Goal: Task Accomplishment & Management: Complete application form

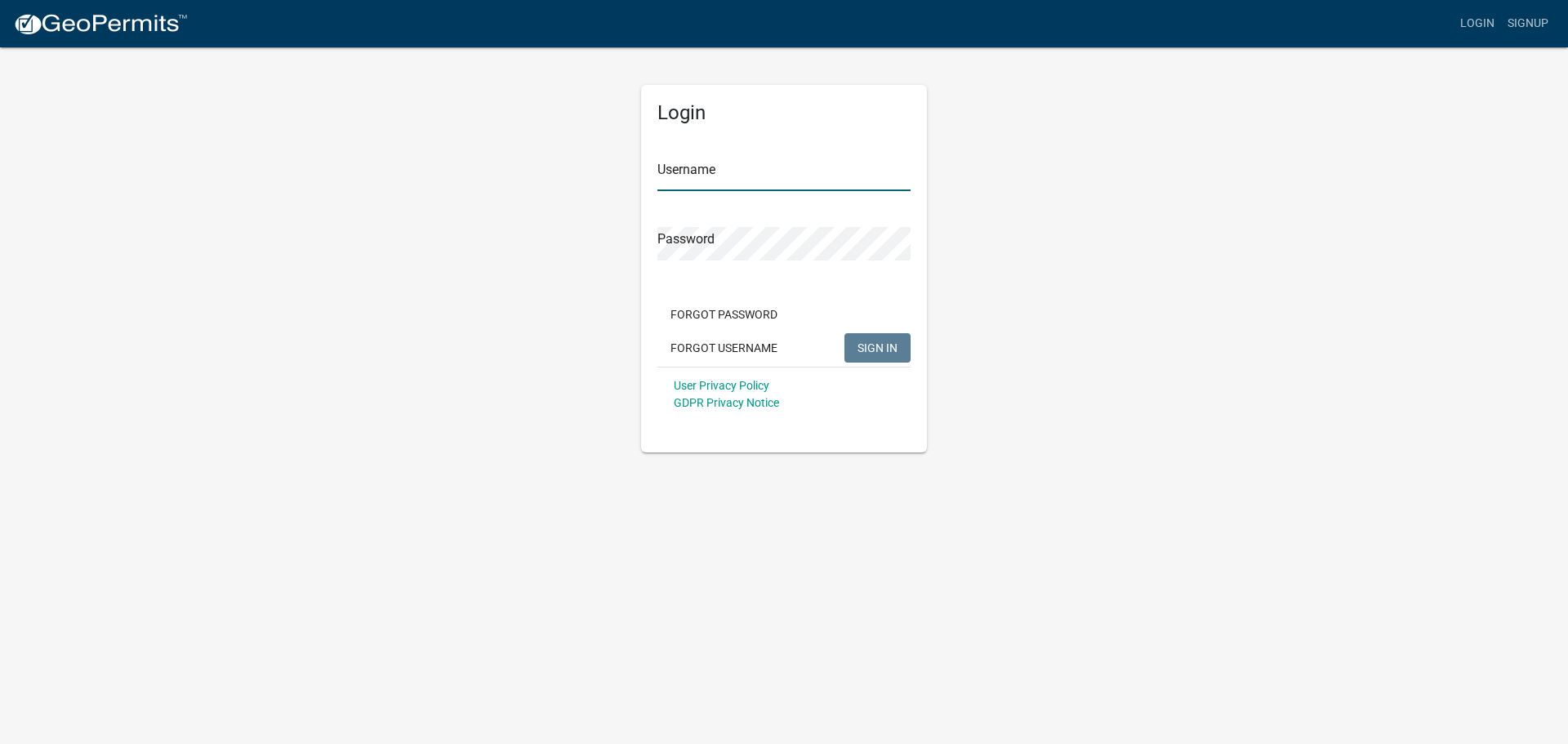
type input "danjorgenson"
click at [875, 342] on span "SIGN IN" at bounding box center [878, 347] width 40 height 13
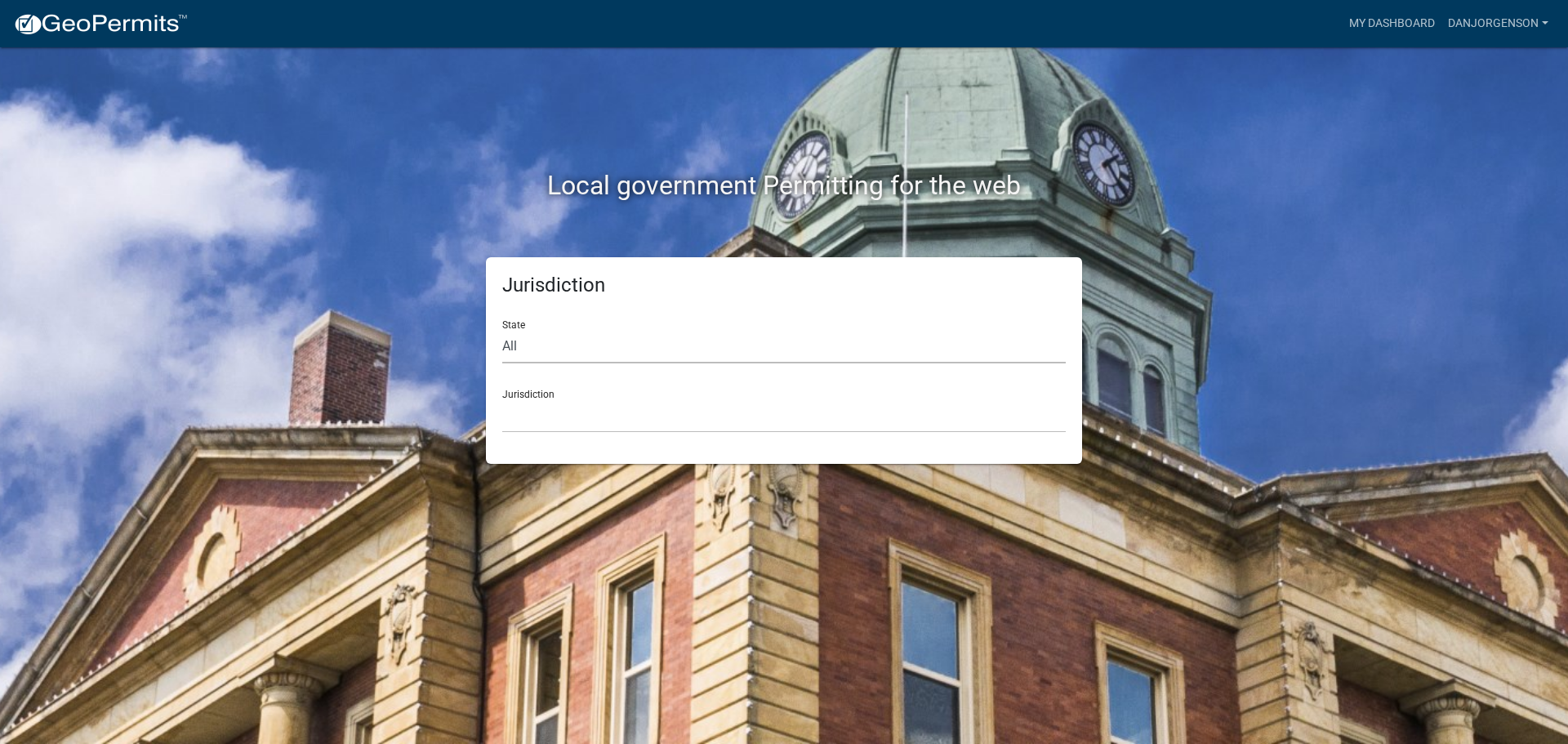
click at [506, 342] on select "All Colorado Georgia Indiana Iowa Kansas Minnesota Ohio South Carolina Wisconsin" at bounding box center [784, 346] width 564 height 33
select select "Minnesota"
click at [503, 330] on select "All Colorado Georgia Indiana Iowa Kansas Minnesota Ohio South Carolina Wisconsin" at bounding box center [784, 346] width 564 height 33
click at [542, 397] on div "Jurisdiction Becker County, Minnesota Benton County, Minnesota Carlton County, …" at bounding box center [784, 403] width 564 height 56
click at [548, 415] on select "Becker County, Minnesota Benton County, Minnesota Carlton County, Minnesota Cit…" at bounding box center [784, 415] width 564 height 33
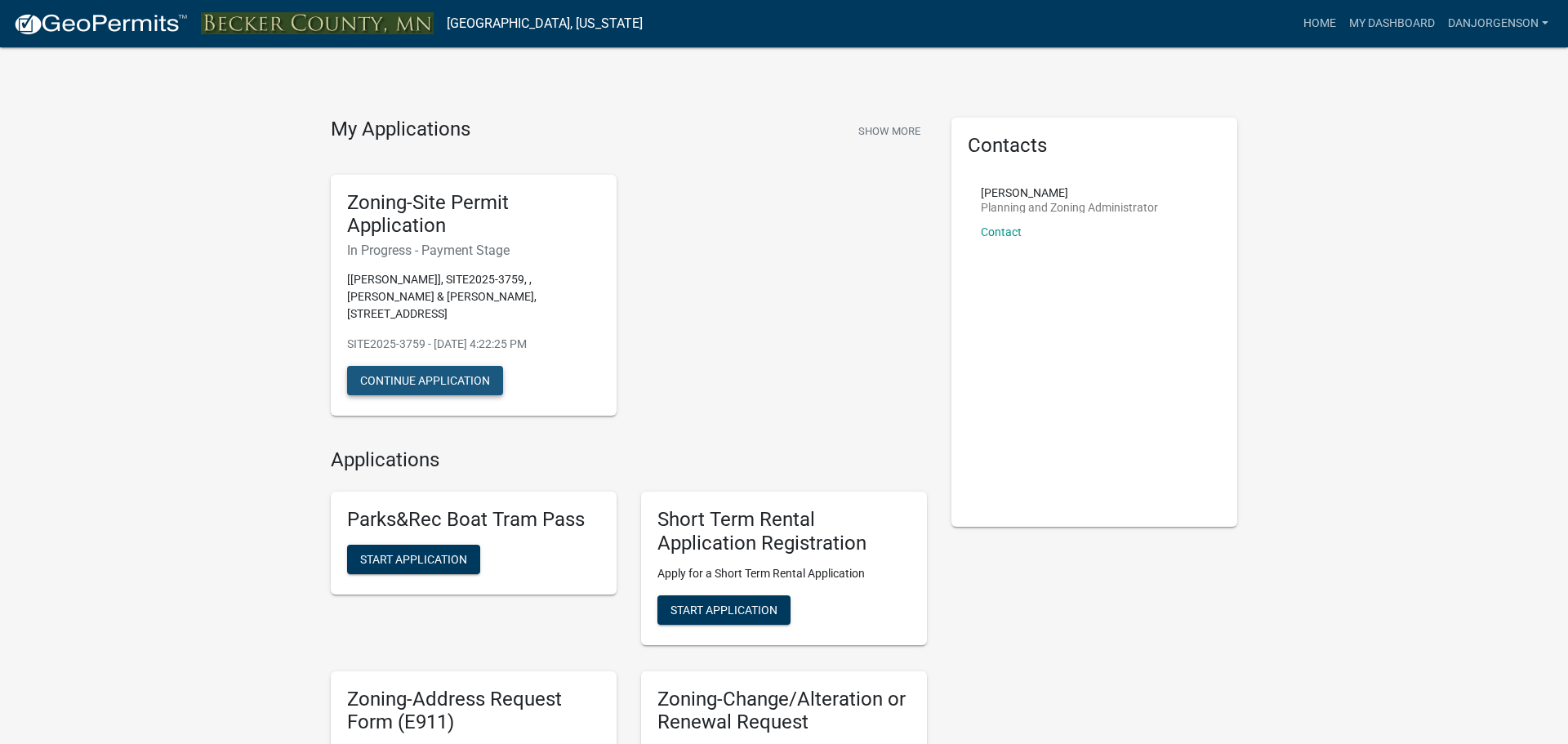
click at [474, 380] on button "Continue Application" at bounding box center [426, 380] width 156 height 29
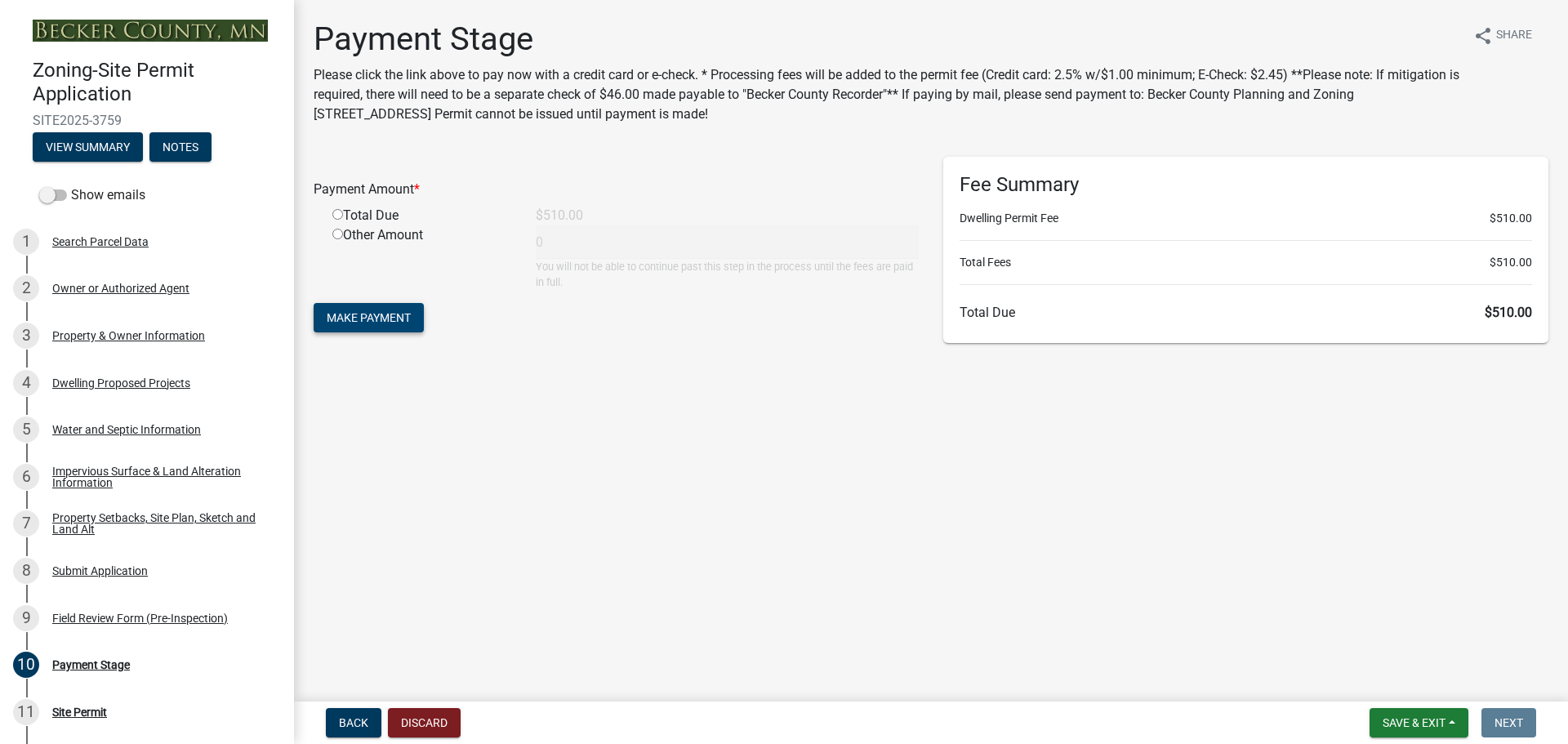
click at [401, 322] on span "Make Payment" at bounding box center [368, 318] width 84 height 13
click at [339, 257] on input "radio" at bounding box center [337, 253] width 10 height 10
radio input "true"
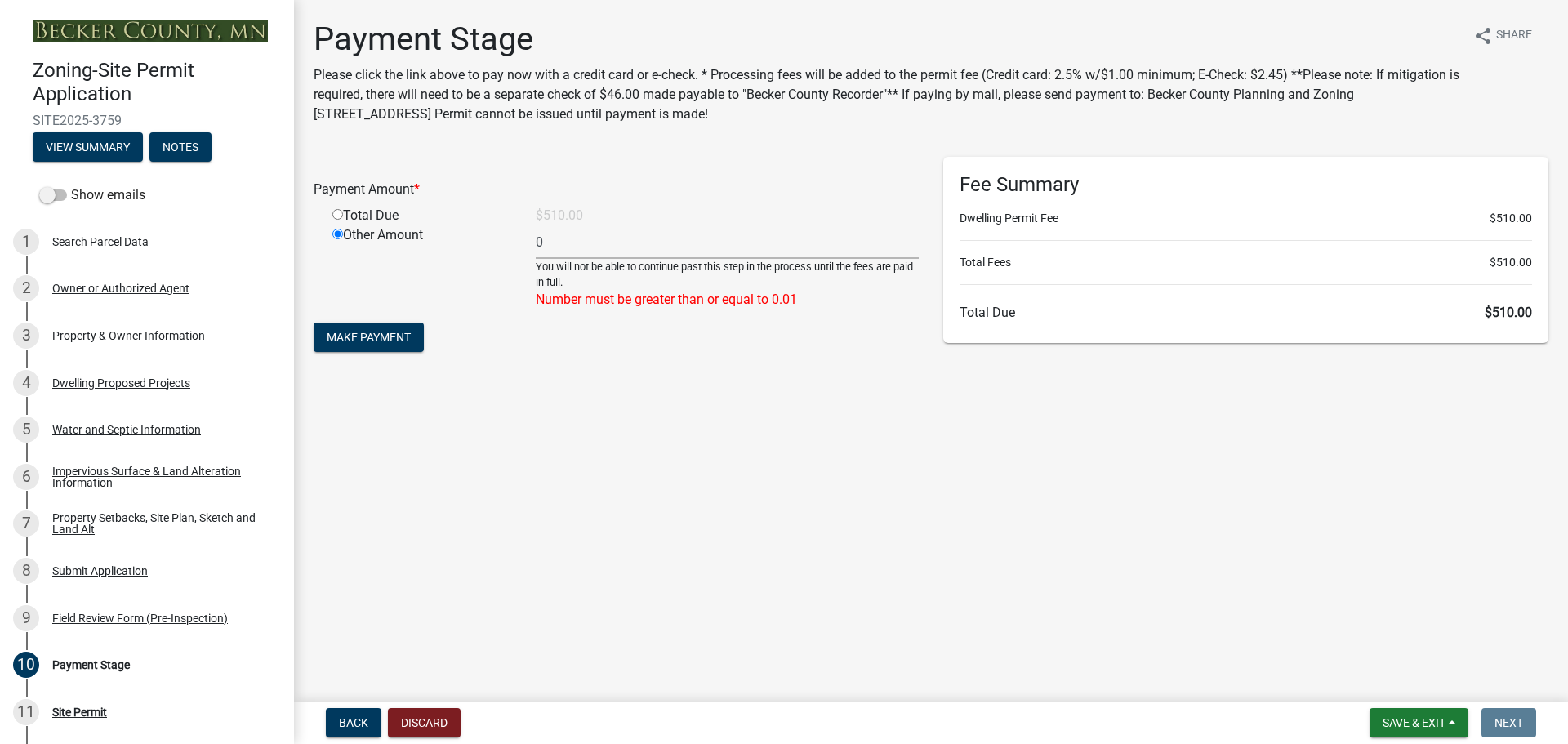
click at [341, 213] on input "radio" at bounding box center [337, 214] width 10 height 10
radio input "true"
radio input "false"
type input "510"
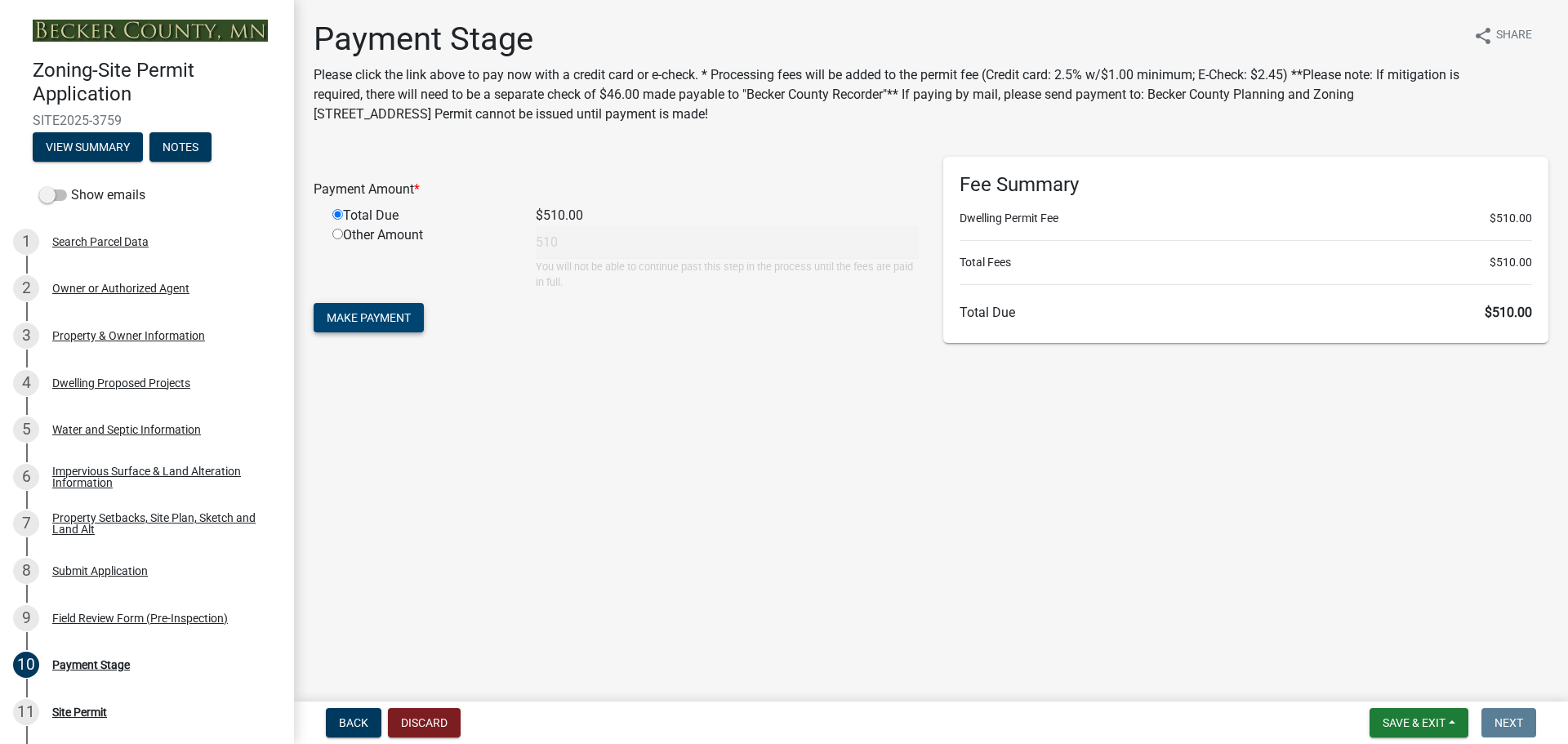
click at [372, 313] on span "Make Payment" at bounding box center [368, 318] width 84 height 13
click at [394, 313] on span "Make Payment" at bounding box center [368, 318] width 84 height 13
click at [342, 237] on input "radio" at bounding box center [337, 233] width 10 height 10
radio input "true"
type input "510"
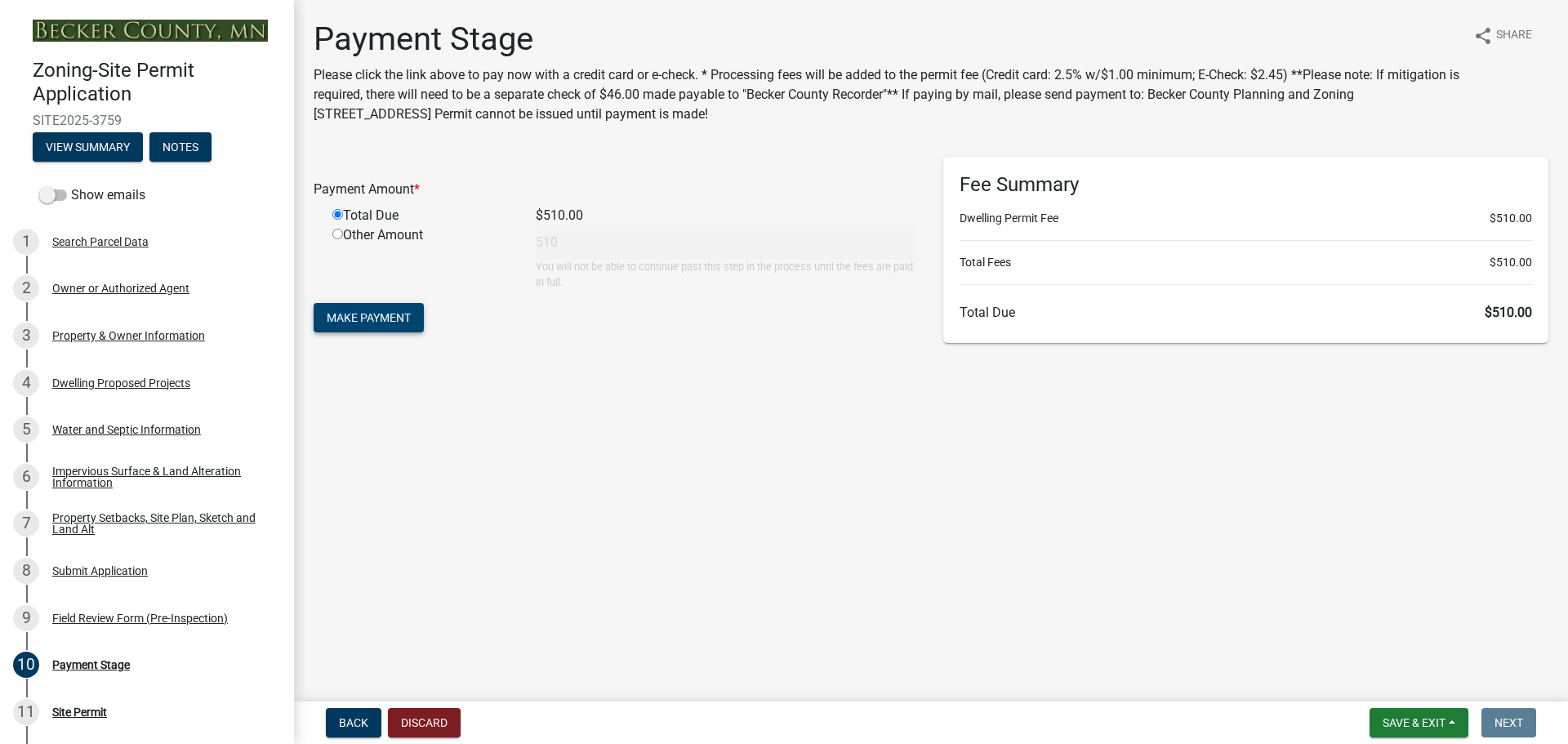
click at [386, 320] on span "Make Payment" at bounding box center [368, 318] width 84 height 13
